Goal: Navigation & Orientation: Find specific page/section

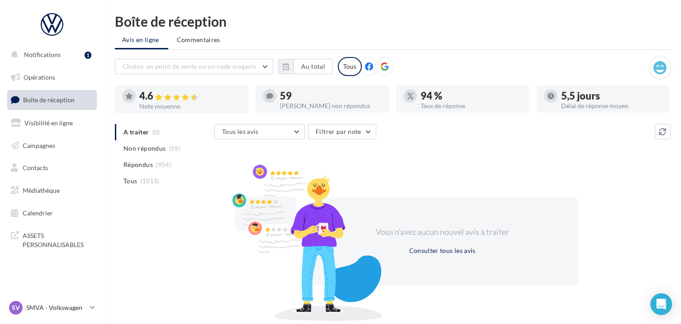
click at [59, 99] on span "Boîte de réception" at bounding box center [49, 100] width 52 height 8
click at [41, 304] on p "SMVA - Volkswagen" at bounding box center [56, 307] width 60 height 9
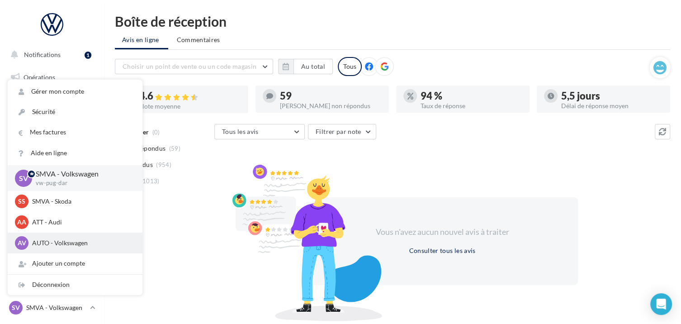
click at [69, 250] on div "AV AUTO - Volkswagen vw-tra-dar" at bounding box center [75, 242] width 135 height 21
drag, startPoint x: 72, startPoint y: 246, endPoint x: 75, endPoint y: 243, distance: 4.8
click at [73, 245] on p "AUTO - Volkswagen" at bounding box center [81, 242] width 99 height 9
